Goal: Information Seeking & Learning: Learn about a topic

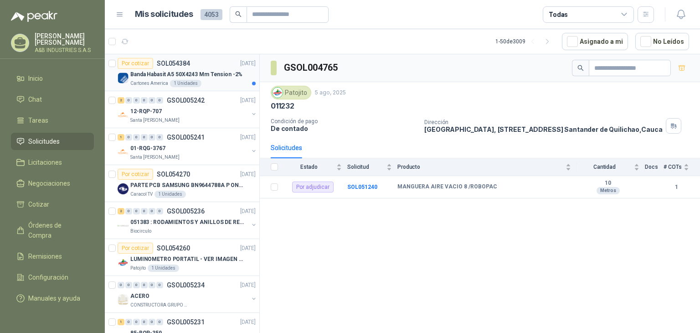
click at [195, 81] on div "1 Unidades" at bounding box center [185, 83] width 31 height 7
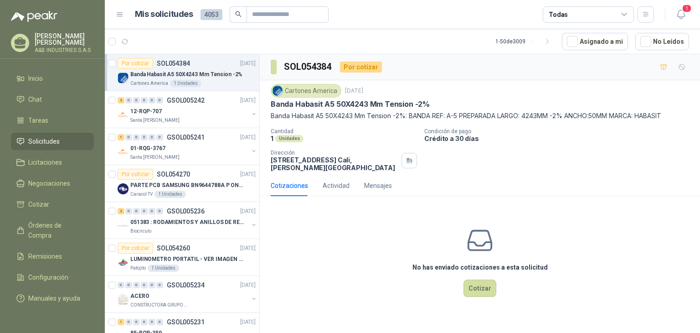
click at [308, 103] on p "Banda Habasit A5 50X4243 Mm Tension -2%" at bounding box center [350, 104] width 159 height 10
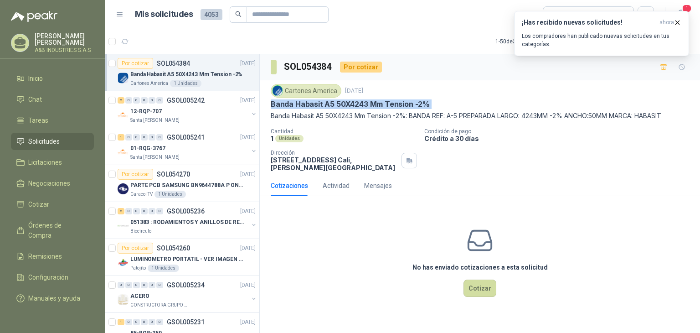
click at [308, 103] on p "Banda Habasit A5 50X4243 Mm Tension -2%" at bounding box center [350, 104] width 159 height 10
copy p "Banda Habasit A5 50X4243 Mm Tension -2%"
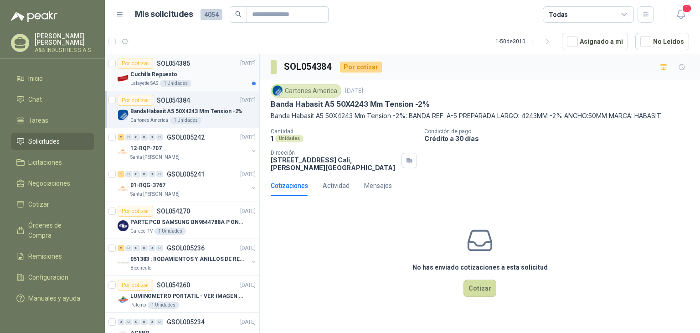
click at [188, 75] on div "Cuchilla Repuesto" at bounding box center [192, 74] width 125 height 11
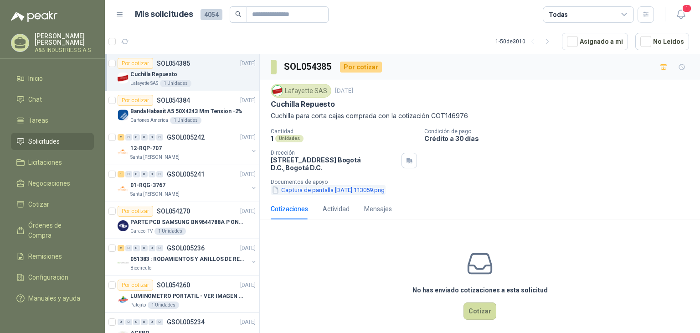
click at [348, 185] on button "Captura de pantalla [DATE] 113059.png" at bounding box center [328, 190] width 115 height 10
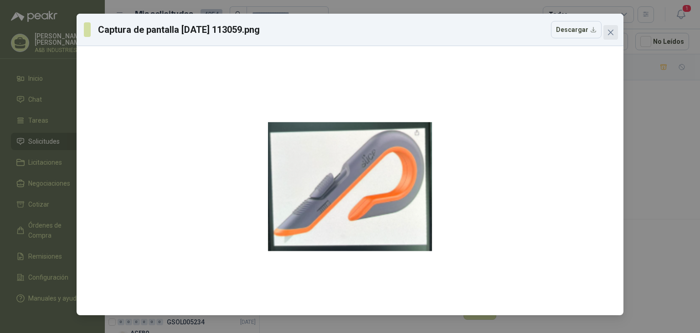
click at [606, 27] on button "Close" at bounding box center [611, 32] width 15 height 15
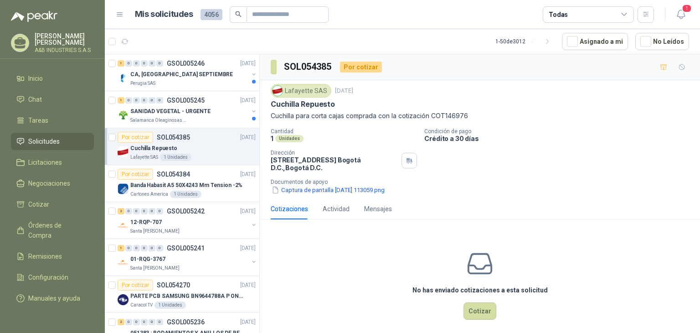
click at [561, 246] on div "No has enviado cotizaciones a esta solicitud Cotizar" at bounding box center [480, 285] width 440 height 116
click at [162, 97] on div "0" at bounding box center [159, 100] width 7 height 6
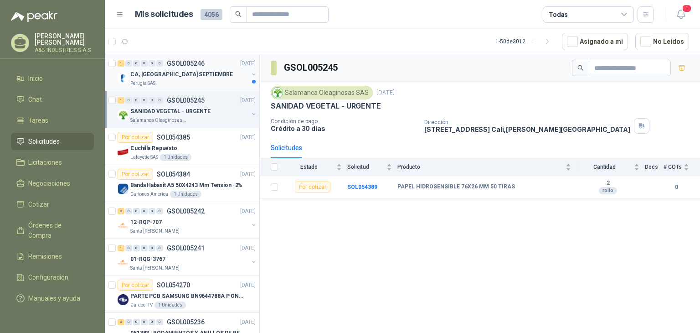
click at [228, 85] on div "Perugia SAS" at bounding box center [189, 83] width 118 height 7
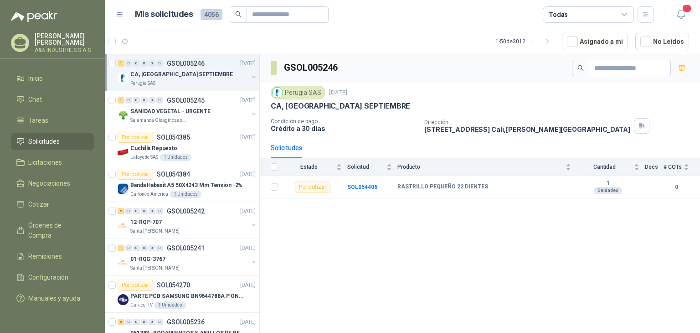
click at [357, 212] on div "GSOL005246 Perugia SAS 1 sept, 2025 CA, CA2 SEPTIEMBRE Condición de pago Crédit…" at bounding box center [480, 195] width 440 height 282
click at [437, 218] on div "GSOL005246 Perugia SAS 1 sept, 2025 CA, CA2 SEPTIEMBRE Condición de pago Crédit…" at bounding box center [480, 195] width 440 height 282
click at [354, 188] on b "SOL054406" at bounding box center [362, 187] width 30 height 6
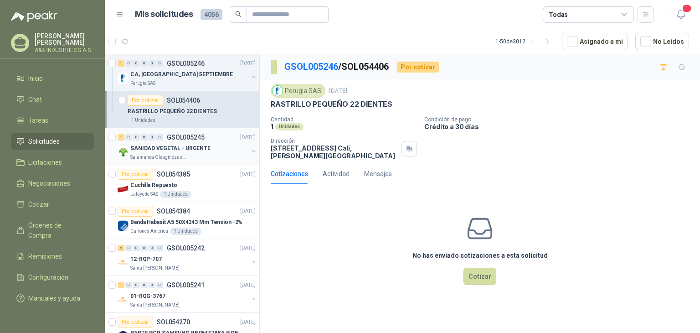
click at [183, 148] on p "SANIDAD VEGETAL - URGENTE" at bounding box center [170, 148] width 80 height 9
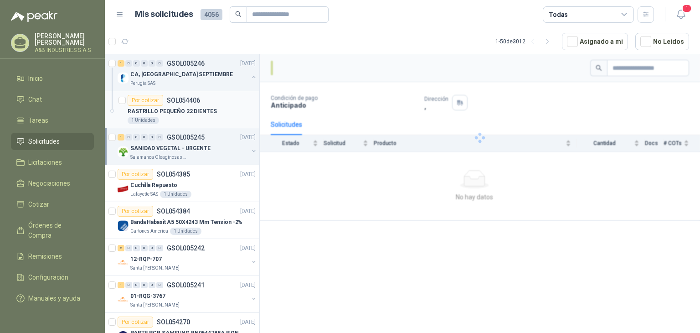
click at [194, 111] on p "RASTRILLO PEQUEÑO 22 DIENTES" at bounding box center [172, 111] width 89 height 9
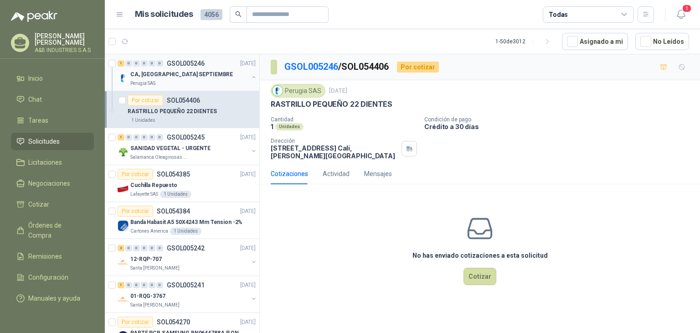
click at [224, 77] on div "CA, [GEOGRAPHIC_DATA] SEPTIEMBRE" at bounding box center [189, 74] width 118 height 11
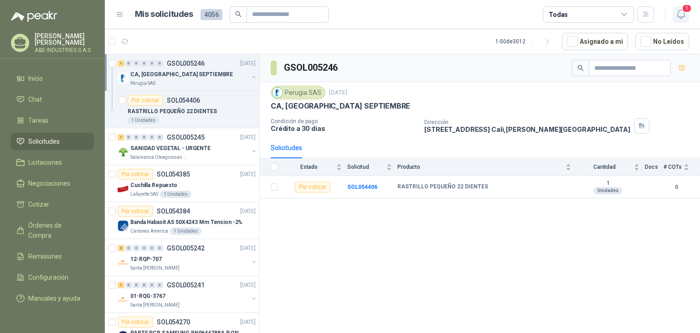
click at [686, 15] on icon "button" at bounding box center [681, 14] width 11 height 11
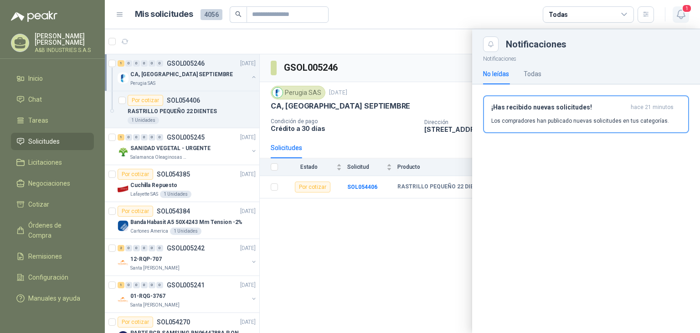
click at [686, 15] on icon "button" at bounding box center [681, 14] width 11 height 11
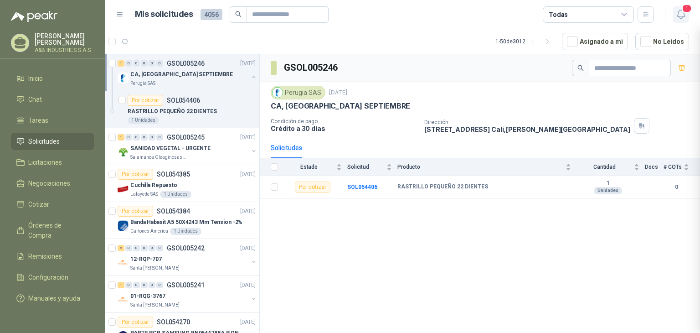
click at [686, 15] on icon "button" at bounding box center [681, 14] width 11 height 11
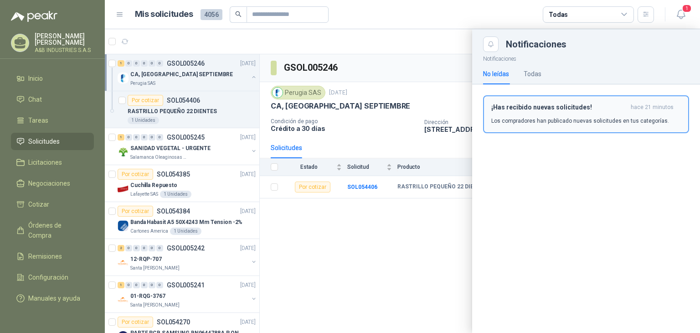
click at [601, 113] on div "¡Has recibido nuevas solicitudes! hace 21 minutos Los compradores han publicado…" at bounding box center [587, 113] width 190 height 21
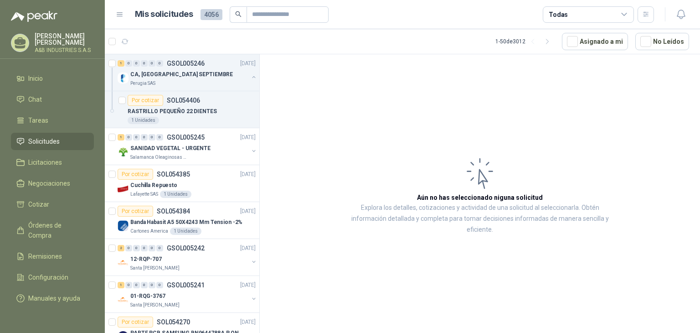
click at [325, 84] on article "Aún no has seleccionado niguna solicitud Explora los detalles, cotizaciones y a…" at bounding box center [480, 195] width 440 height 282
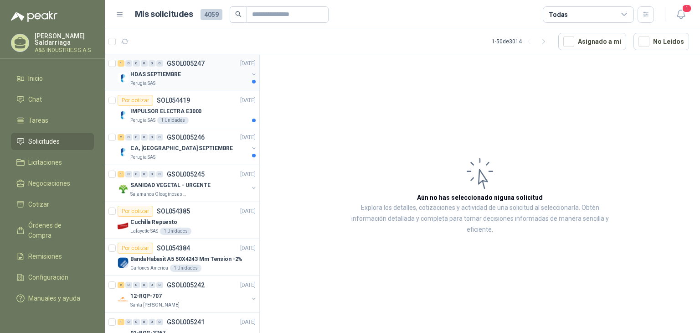
click at [210, 63] on div "1 0 0 0 0 0 GSOL005247 [DATE]" at bounding box center [188, 63] width 140 height 11
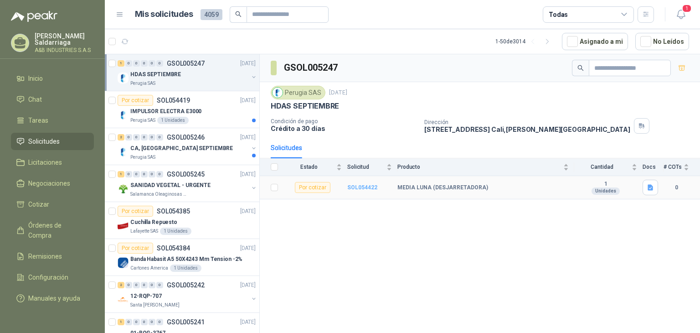
click at [368, 184] on b "SOL054422" at bounding box center [362, 187] width 30 height 6
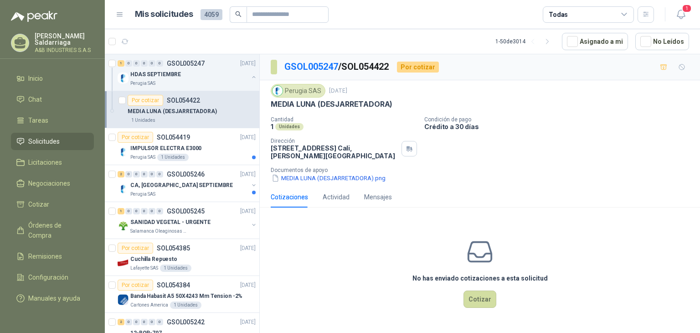
click at [303, 100] on p "MEDIA LUNA (DESJARRETADORA)" at bounding box center [332, 104] width 122 height 10
drag, startPoint x: 309, startPoint y: 108, endPoint x: 392, endPoint y: 106, distance: 83.4
click at [392, 106] on div "Perugia SAS [DATE] MEDIA LUNA (DESJARRETADORA) Cantidad 1 Unidades Condición d…" at bounding box center [480, 133] width 440 height 106
copy p "MEDIA LUNA (DESJARRETADORA)"
click at [186, 75] on div "HDAS SEPTIEMBRE" at bounding box center [189, 74] width 118 height 11
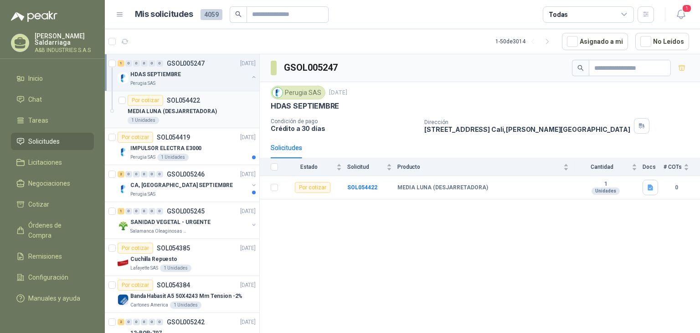
click at [199, 112] on p "MEDIA LUNA (DESJARRETADORA)" at bounding box center [172, 111] width 89 height 9
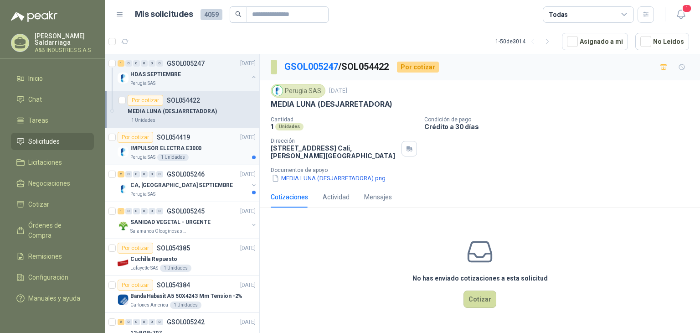
click at [191, 154] on div "Perugia SAS 1 Unidades" at bounding box center [192, 157] width 125 height 7
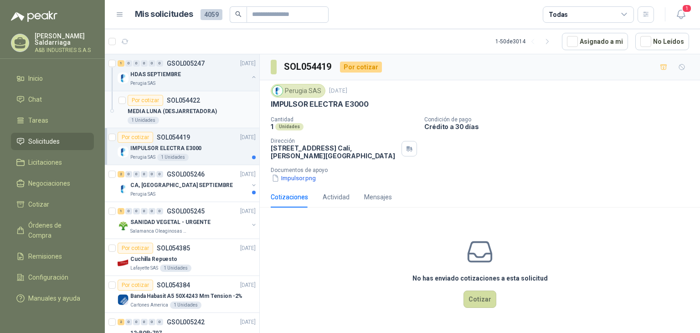
click at [191, 99] on p "SOL054422" at bounding box center [183, 100] width 33 height 6
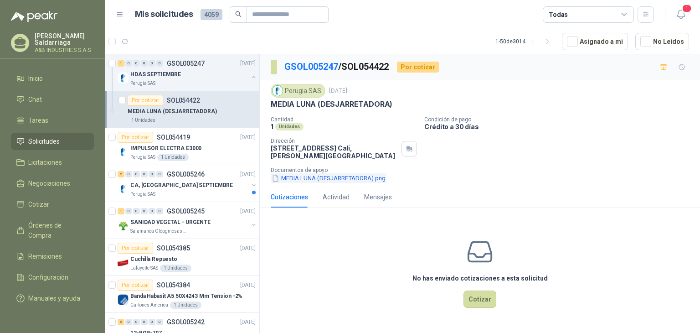
click at [297, 177] on button "MEDIA LUNA (DESJARRETADORA).png" at bounding box center [329, 178] width 116 height 10
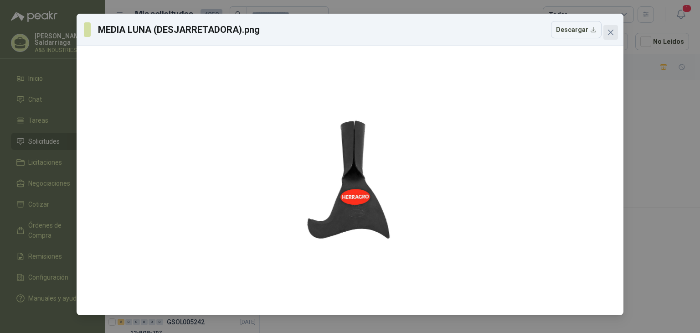
click at [611, 31] on icon "close" at bounding box center [610, 32] width 7 height 7
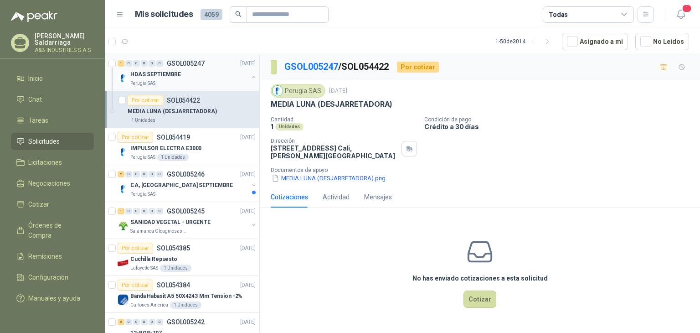
click at [217, 78] on div "HDAS SEPTIEMBRE" at bounding box center [189, 74] width 118 height 11
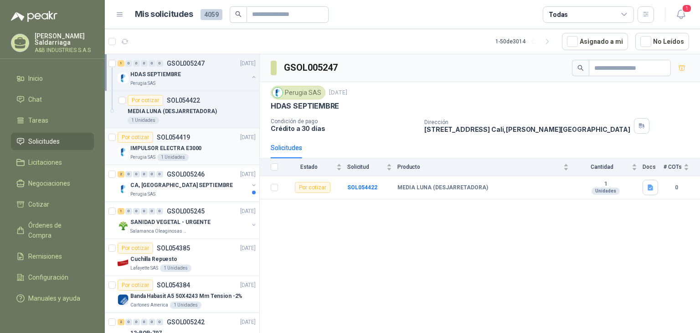
click at [190, 139] on div "Por cotizar SOL054419 [DATE]" at bounding box center [187, 137] width 138 height 11
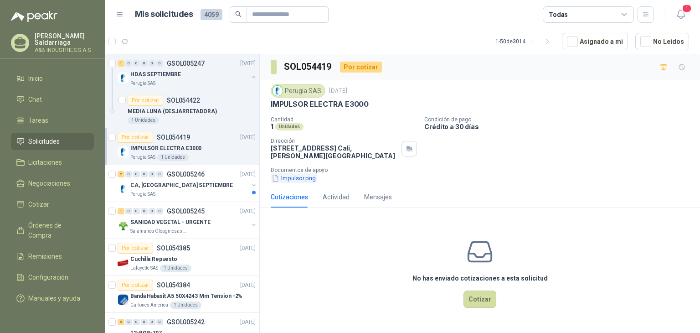
click at [304, 180] on button "Impulsor.png" at bounding box center [294, 178] width 46 height 10
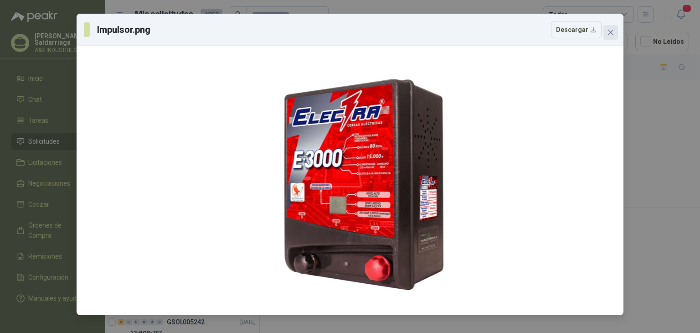
click at [607, 38] on button "Close" at bounding box center [611, 32] width 15 height 15
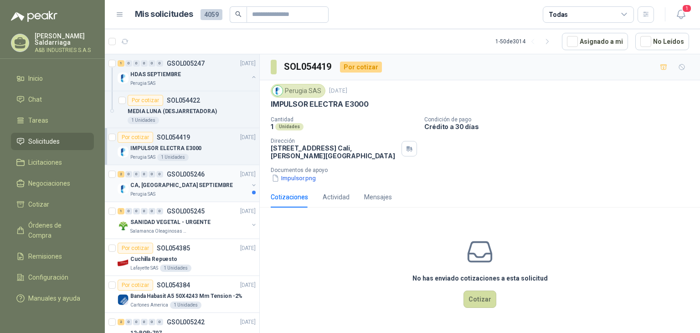
click at [213, 178] on div "2 0 0 0 0 0 GSOL005246 [DATE]" at bounding box center [188, 174] width 140 height 11
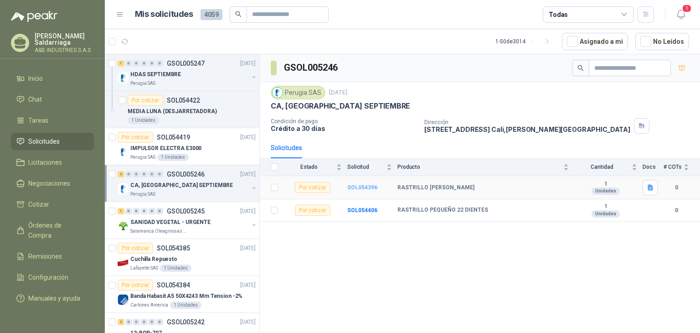
click at [367, 186] on b "SOL054396" at bounding box center [362, 187] width 30 height 6
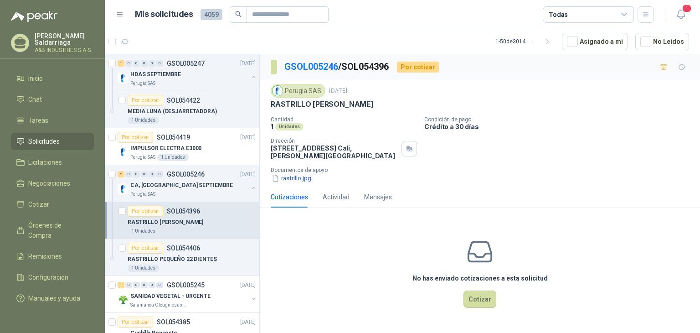
click at [292, 172] on p "Documentos de apoyo" at bounding box center [484, 170] width 426 height 6
click at [294, 176] on button "rastrillo.jpg" at bounding box center [291, 178] width 41 height 10
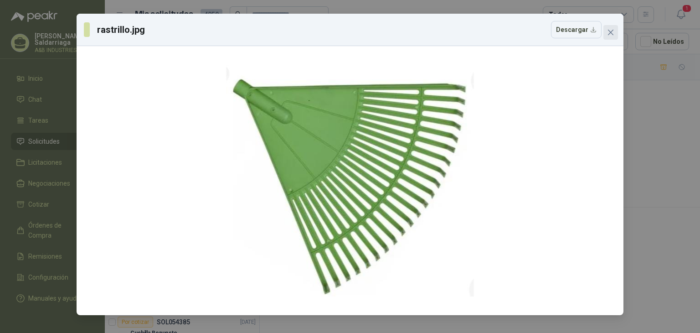
click at [610, 29] on icon "close" at bounding box center [610, 32] width 7 height 7
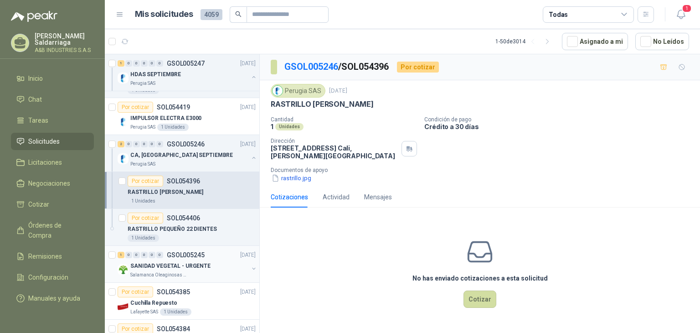
scroll to position [46, 0]
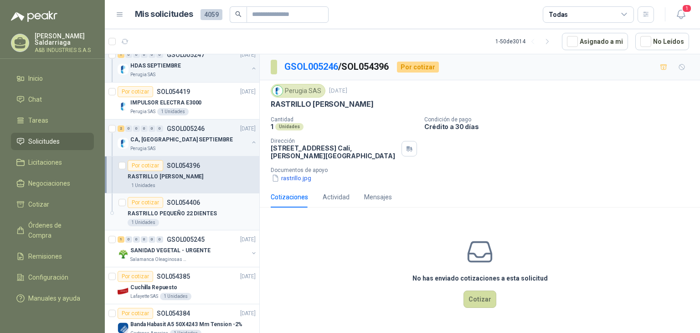
click at [175, 214] on p "RASTRILLO PEQUEÑO 22 DIENTES" at bounding box center [172, 213] width 89 height 9
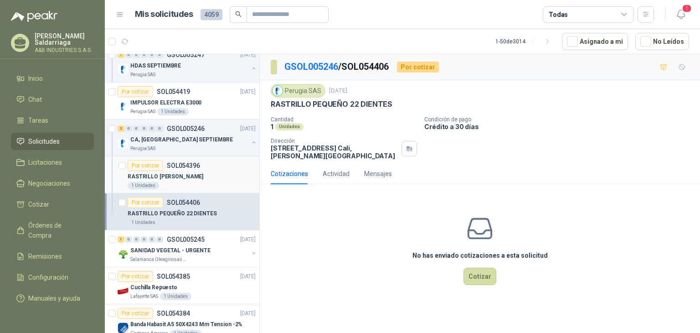
click at [176, 168] on div "Por cotizar SOL054396" at bounding box center [164, 165] width 72 height 11
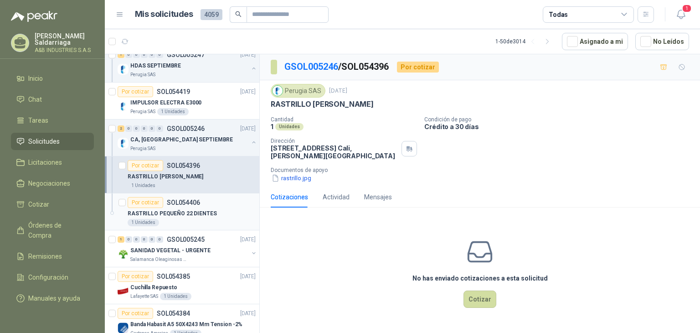
click at [191, 208] on div "RASTRILLO PEQUEÑO 22 DIENTES" at bounding box center [192, 213] width 128 height 11
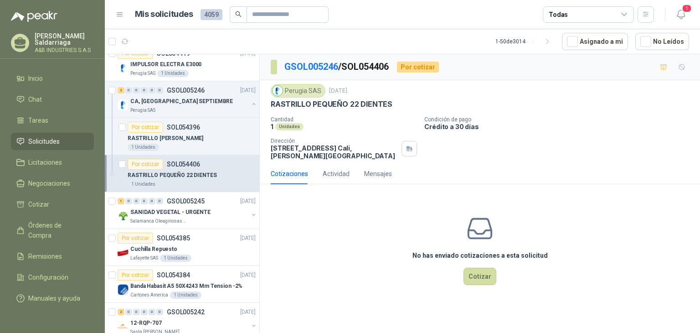
scroll to position [137, 0]
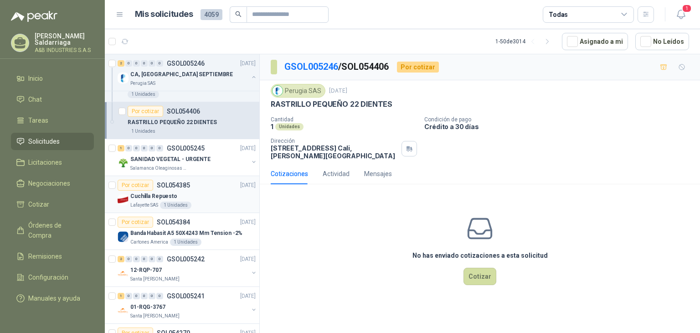
click at [192, 203] on div "Lafayette SAS 1 Unidades" at bounding box center [192, 205] width 125 height 7
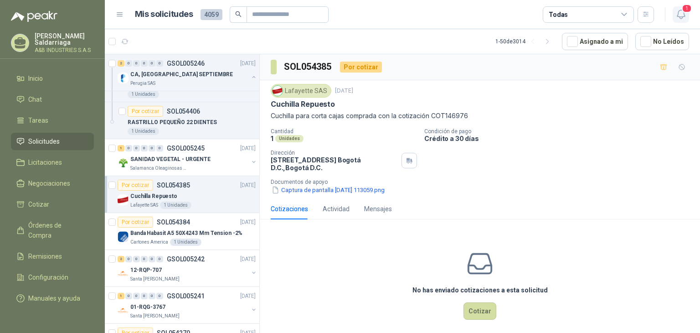
click at [688, 10] on span "1" at bounding box center [687, 8] width 10 height 9
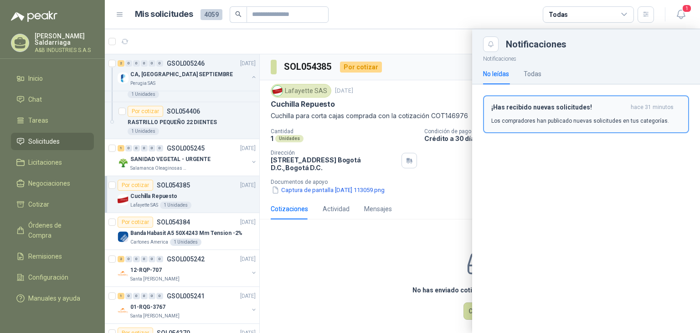
click at [503, 125] on button "¡Has recibido nuevas solicitudes! hace 31 minutos Los compradores han publicado…" at bounding box center [586, 114] width 206 height 38
